Goal: Use online tool/utility: Utilize a website feature to perform a specific function

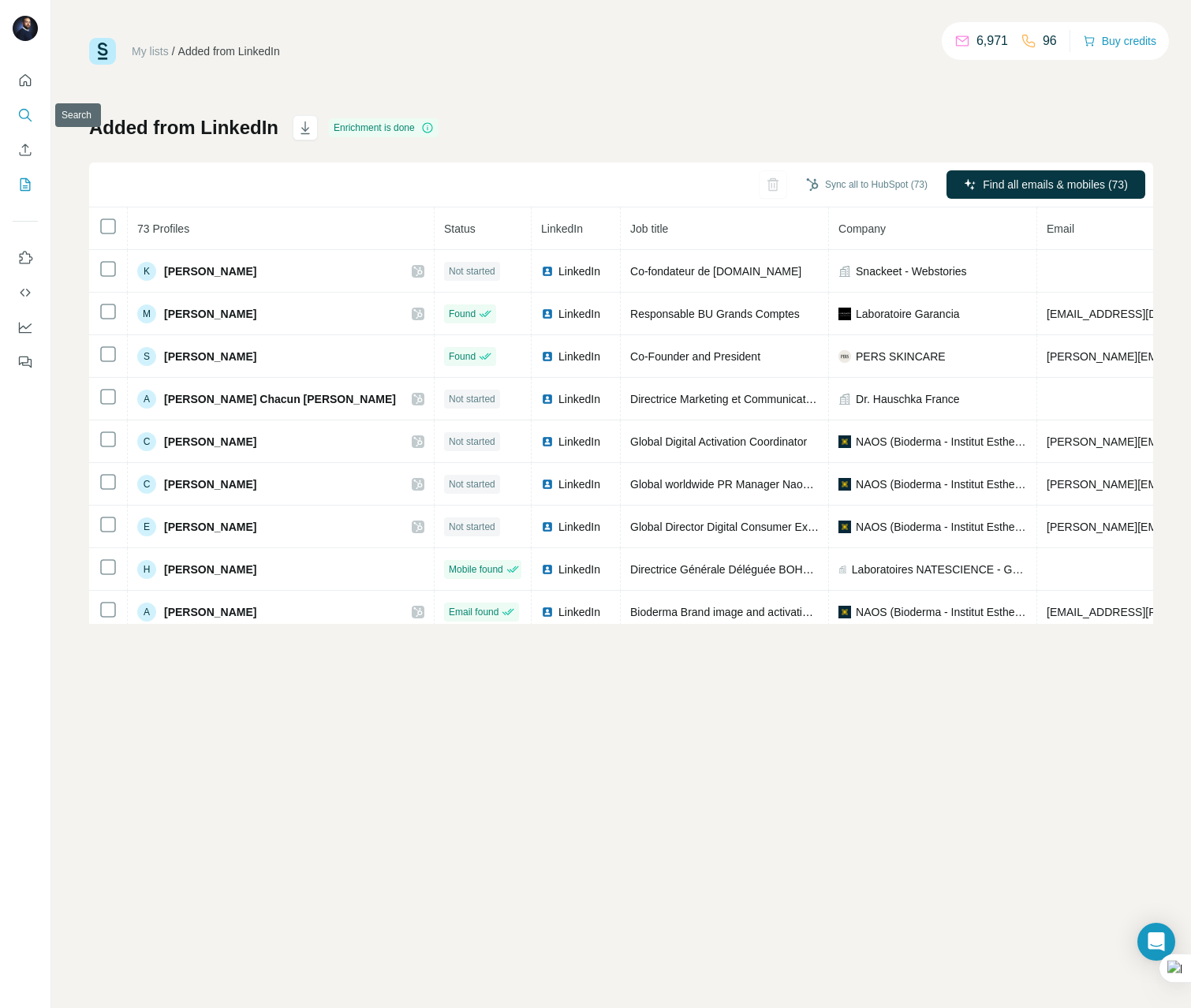
click at [22, 114] on icon "Search" at bounding box center [25, 115] width 16 height 16
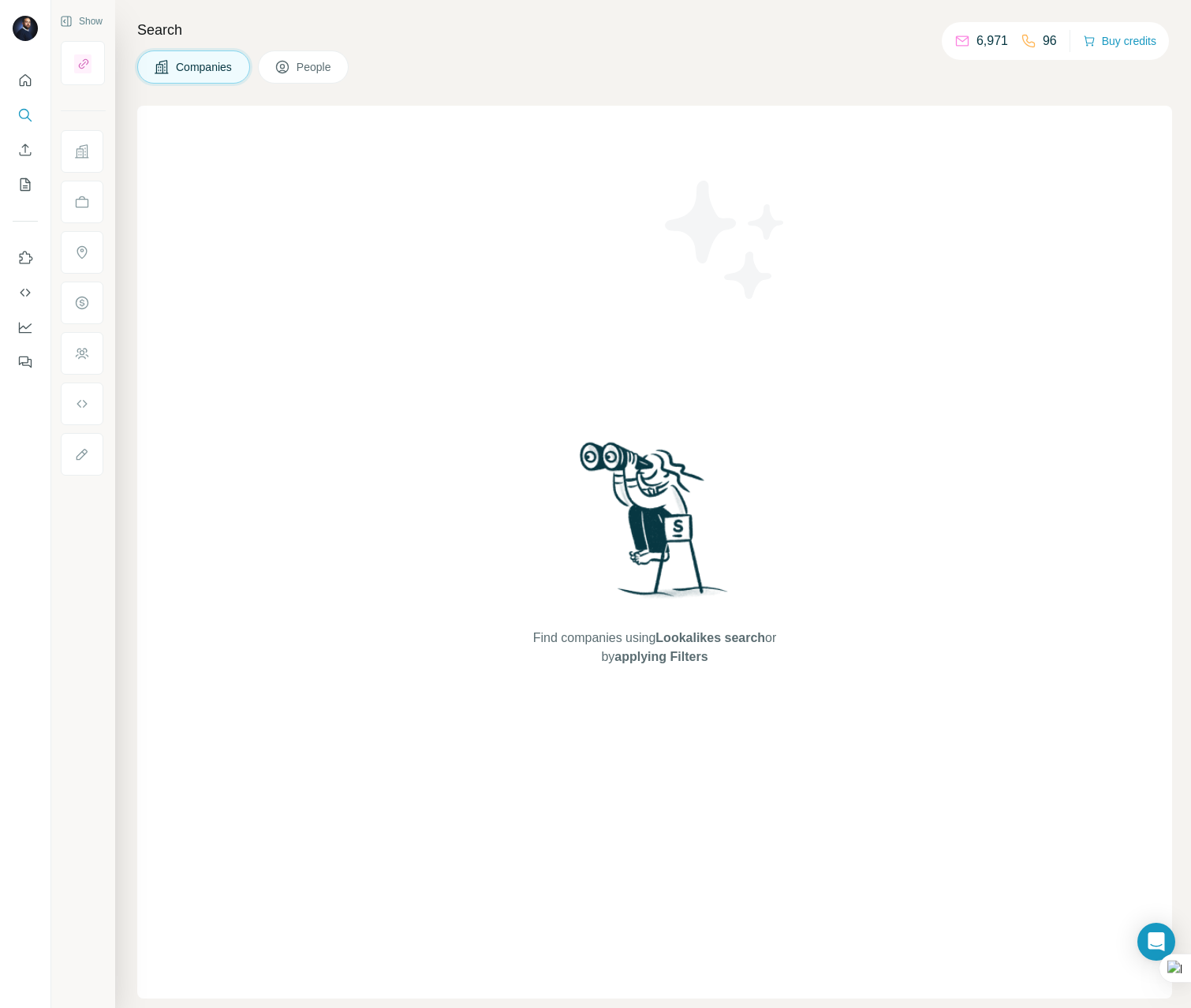
click at [288, 59] on icon at bounding box center [282, 67] width 16 height 16
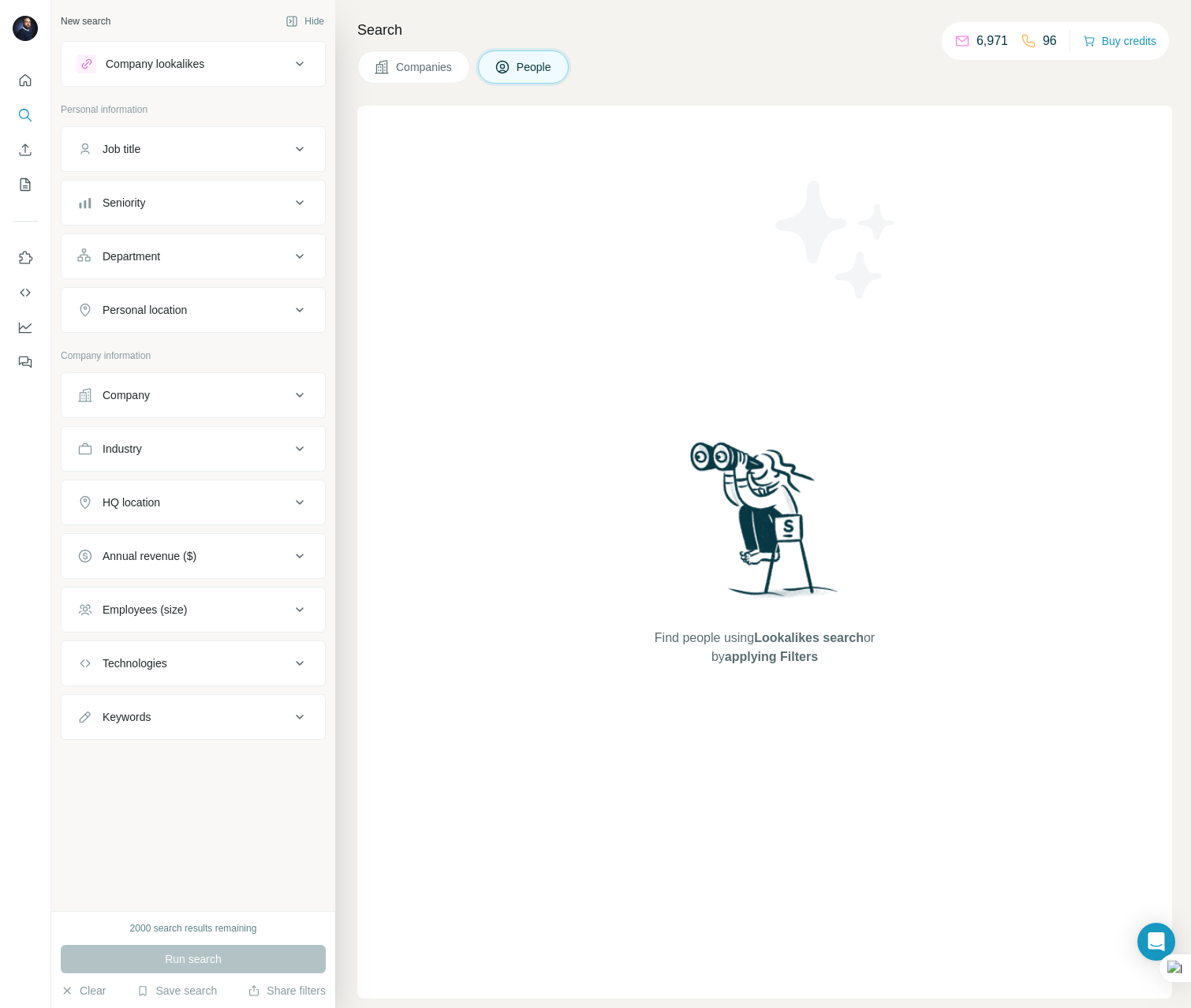
click at [237, 405] on button "Company" at bounding box center [193, 395] width 263 height 38
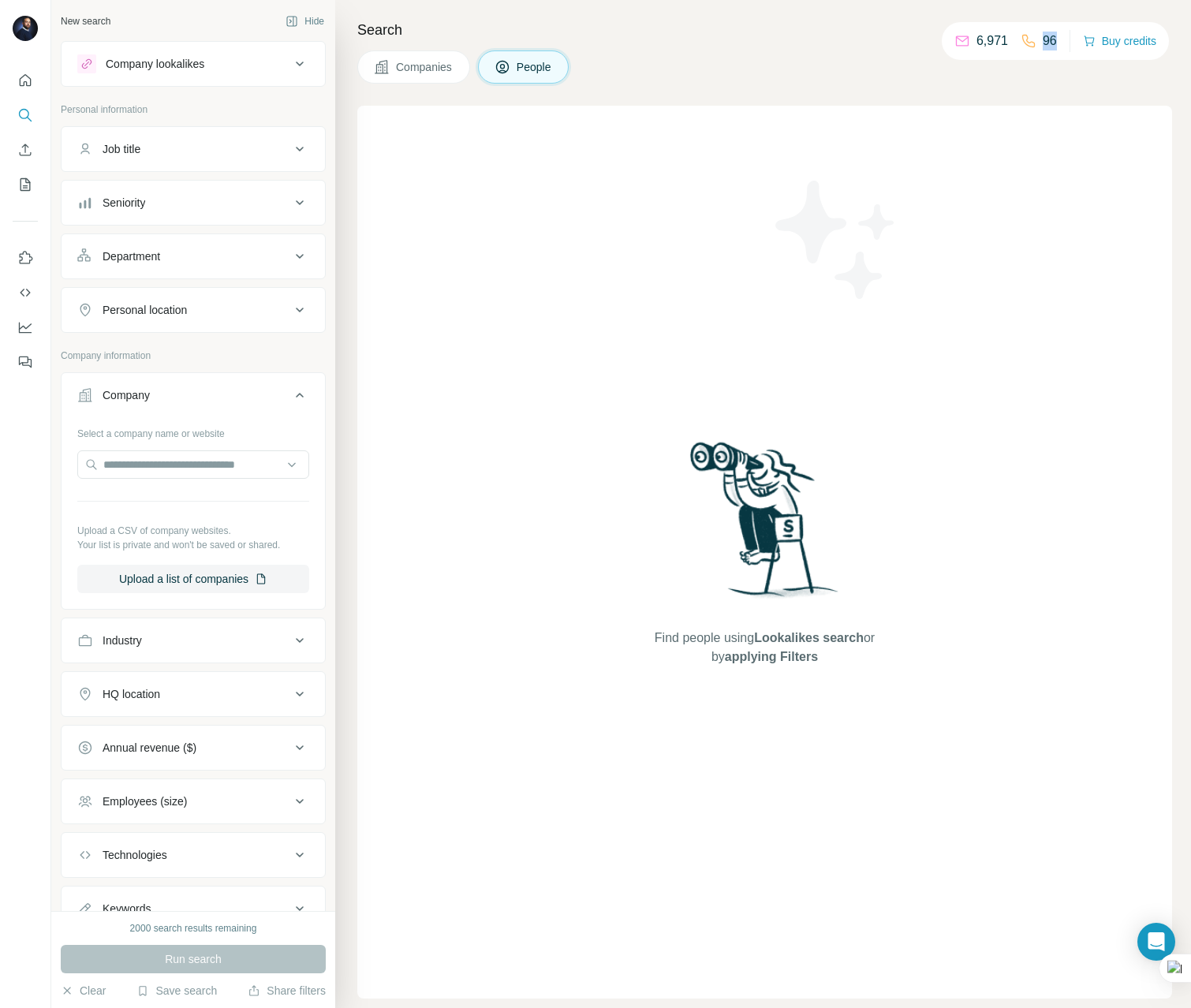
drag, startPoint x: 1052, startPoint y: 40, endPoint x: 1033, endPoint y: 40, distance: 19.0
click at [1033, 40] on div "6,971 96 Buy credits" at bounding box center [1056, 40] width 227 height 38
drag, startPoint x: 1000, startPoint y: 44, endPoint x: 970, endPoint y: 48, distance: 30.3
click at [977, 48] on p "6,971" at bounding box center [993, 41] width 32 height 19
click at [303, 396] on icon at bounding box center [299, 395] width 8 height 5
